Goal: Navigation & Orientation: Find specific page/section

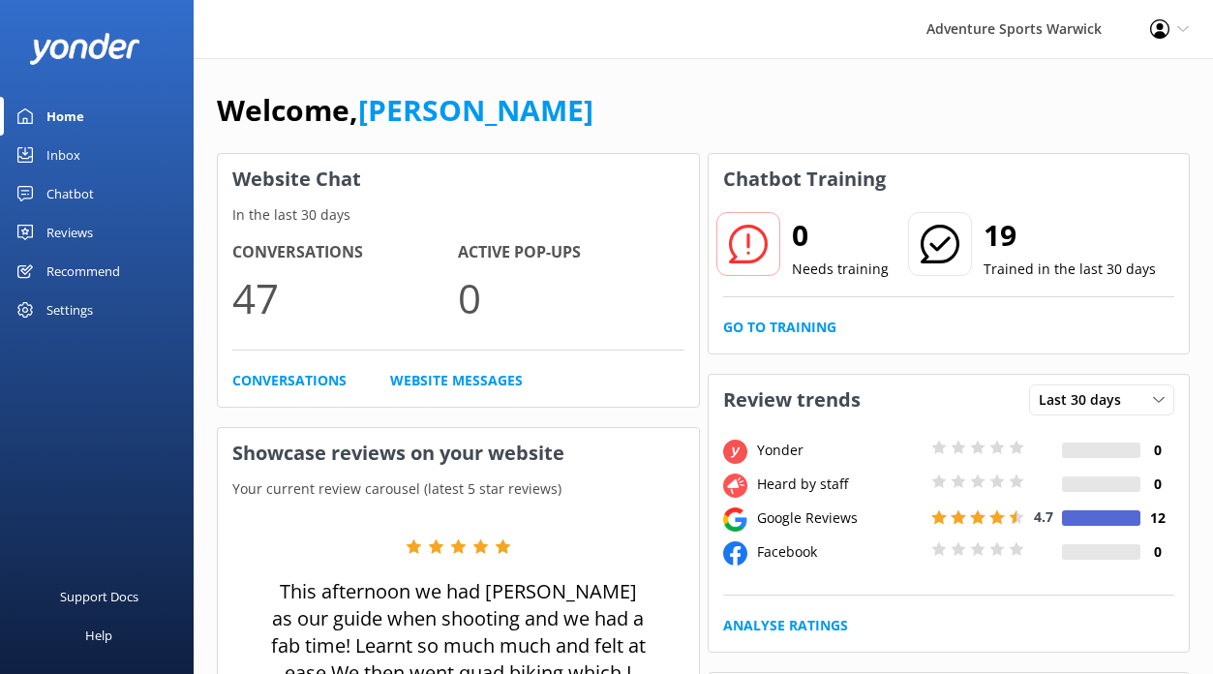
click at [64, 154] on div "Inbox" at bounding box center [63, 155] width 34 height 39
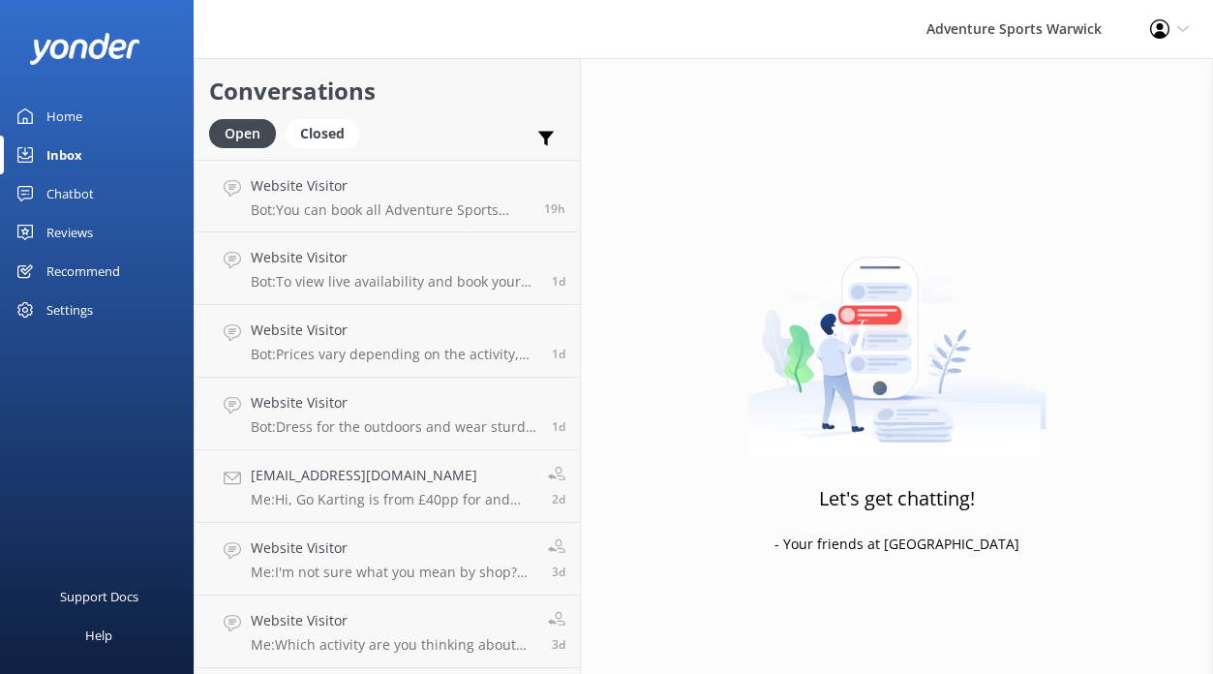
click at [66, 115] on div "Home" at bounding box center [64, 116] width 36 height 39
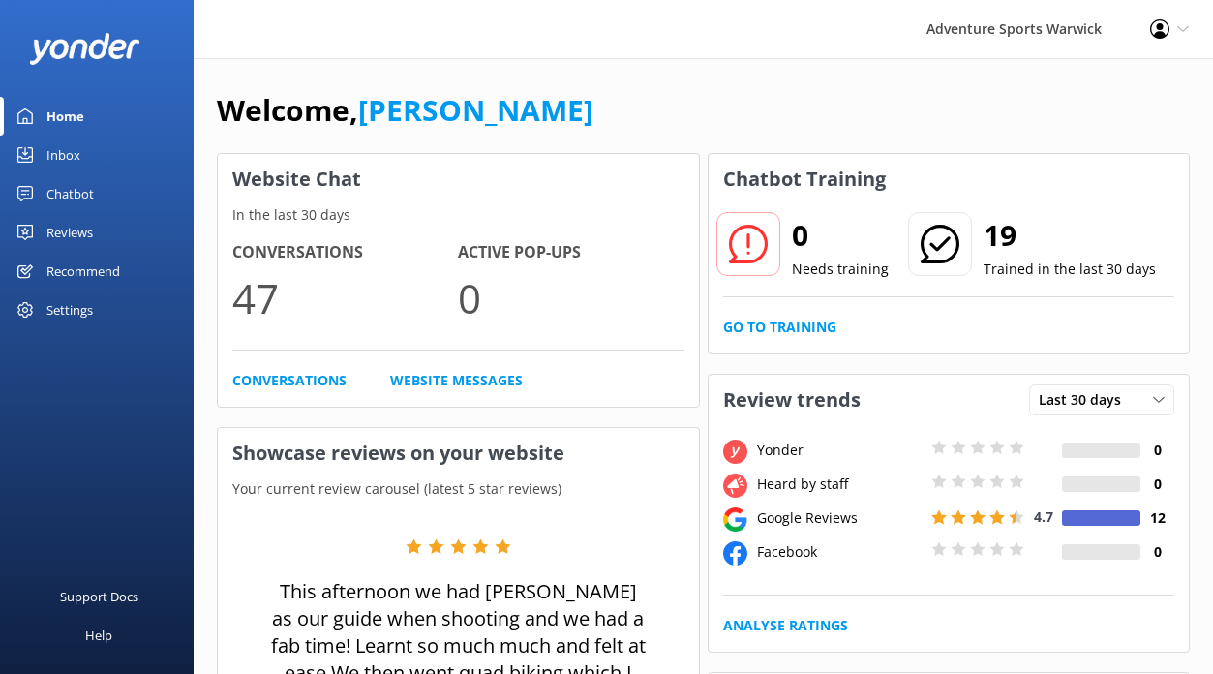
click at [48, 234] on div "Reviews" at bounding box center [69, 232] width 46 height 39
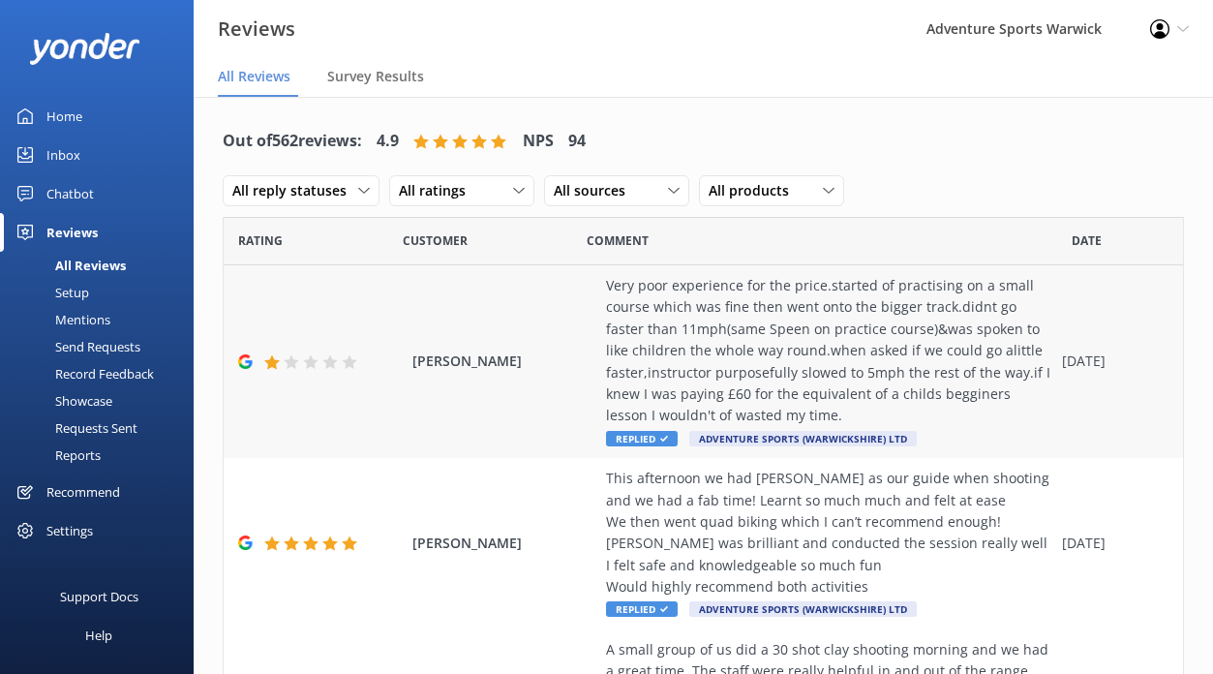
click at [844, 386] on div "Very poor experience for the price.started of practising on a small course whic…" at bounding box center [829, 351] width 446 height 152
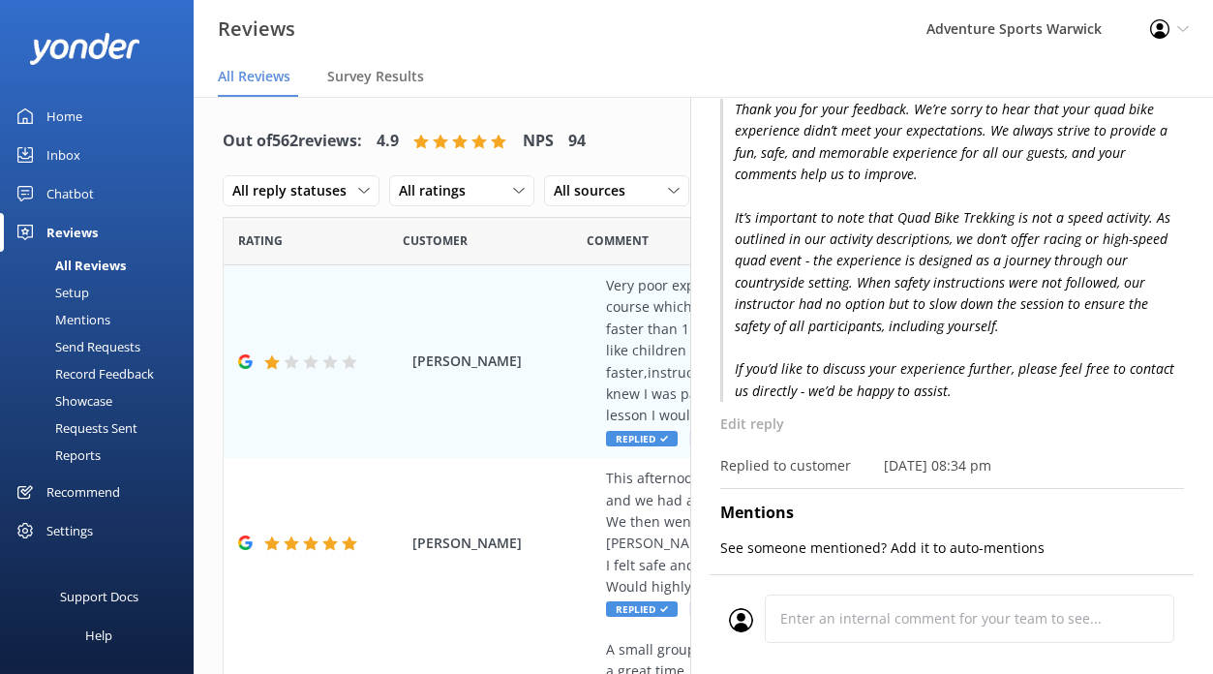
scroll to position [325, 0]
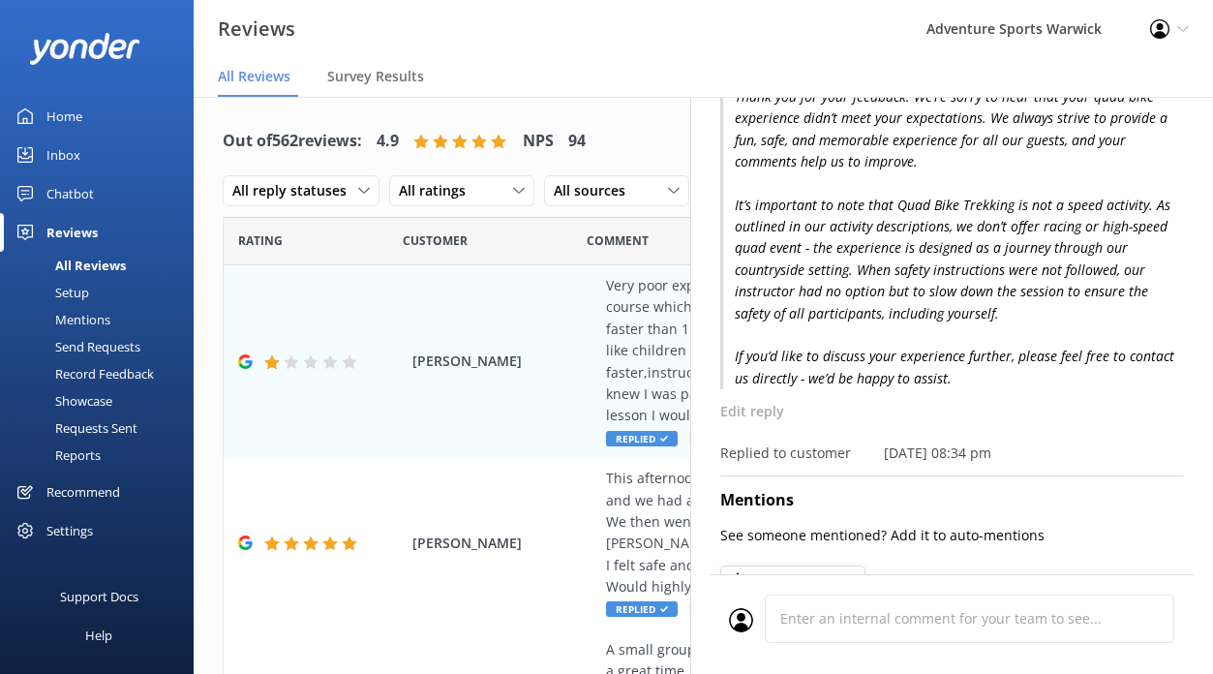
click at [58, 115] on div "Home" at bounding box center [64, 116] width 36 height 39
